Goal: Transaction & Acquisition: Purchase product/service

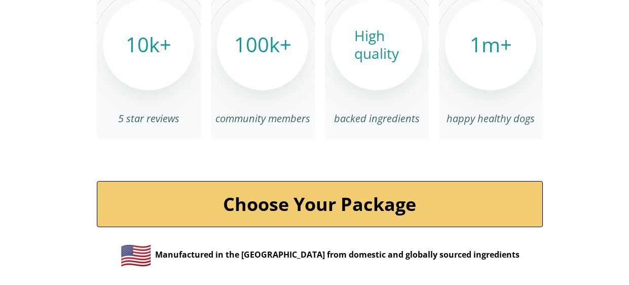
scroll to position [3484, 0]
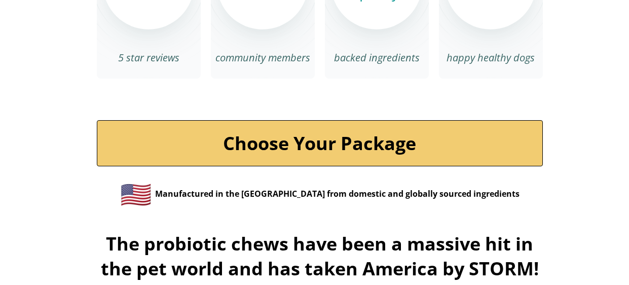
click at [384, 189] on div "Manufactured in the [GEOGRAPHIC_DATA] from domestic and globally sourced ingred…" at bounding box center [337, 193] width 364 height 34
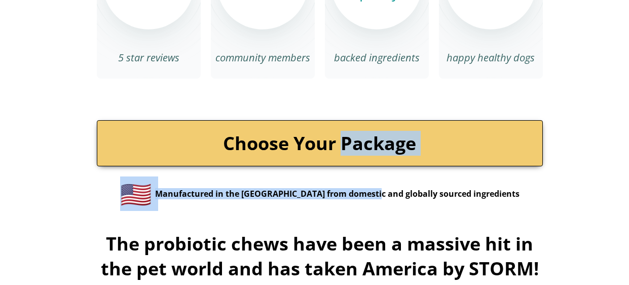
drag, startPoint x: 384, startPoint y: 189, endPoint x: 358, endPoint y: 133, distance: 61.4
click at [343, 133] on link "Choose Your Package" at bounding box center [320, 143] width 446 height 46
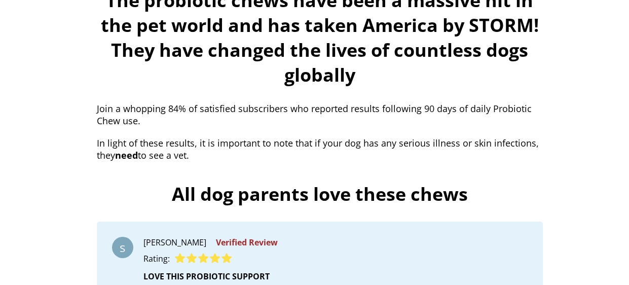
scroll to position [3788, 0]
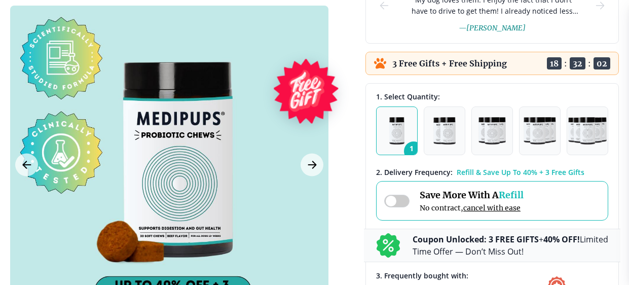
scroll to position [243, 0]
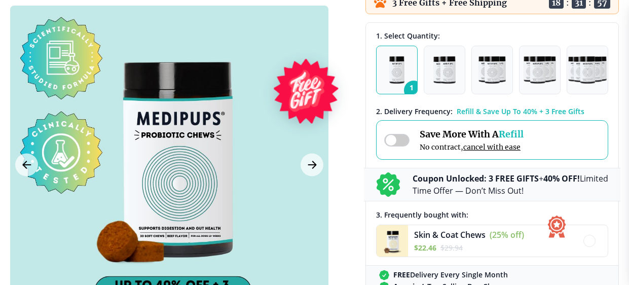
click at [387, 136] on span at bounding box center [396, 140] width 25 height 13
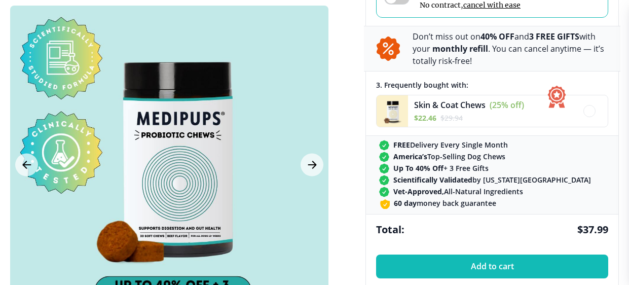
scroll to position [364, 0]
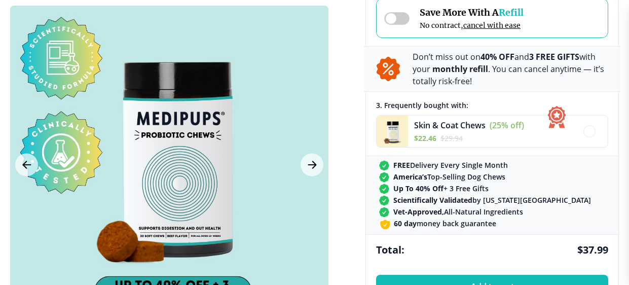
click at [420, 91] on div "1. Select Quantity: 1 2 3 4 5 2 . Delivery Frequency: Refill & Save Up To 40% +…" at bounding box center [492, 82] width 252 height 363
click at [403, 17] on span at bounding box center [396, 18] width 25 height 13
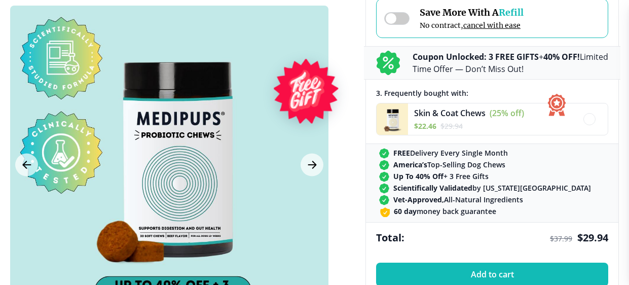
click at [392, 20] on span at bounding box center [396, 18] width 25 height 13
